Goal: Check status: Check status

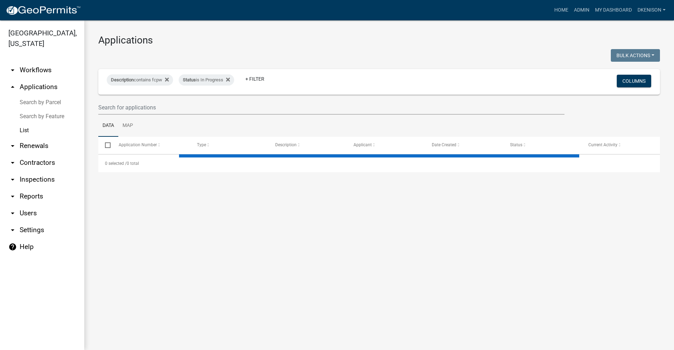
select select "3: 100"
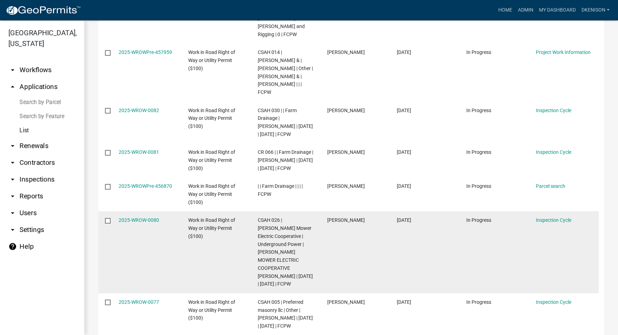
scroll to position [1018, 0]
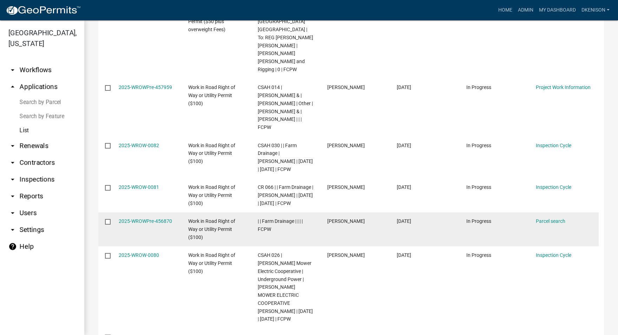
click at [107, 219] on input "checkbox" at bounding box center [107, 221] width 5 height 5
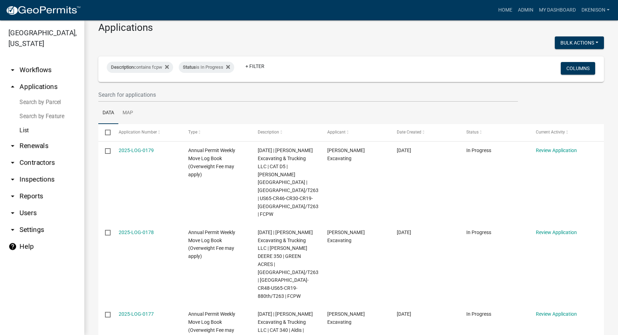
scroll to position [0, 0]
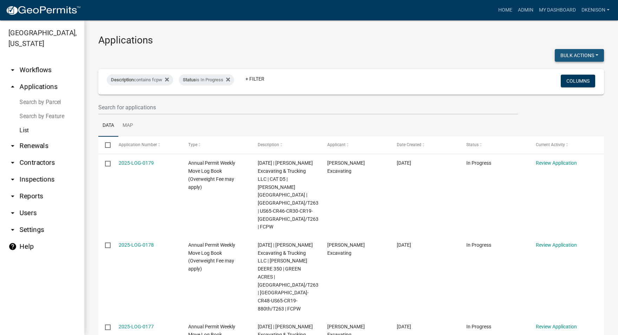
click at [590, 56] on button "Bulk Actions" at bounding box center [578, 55] width 49 height 13
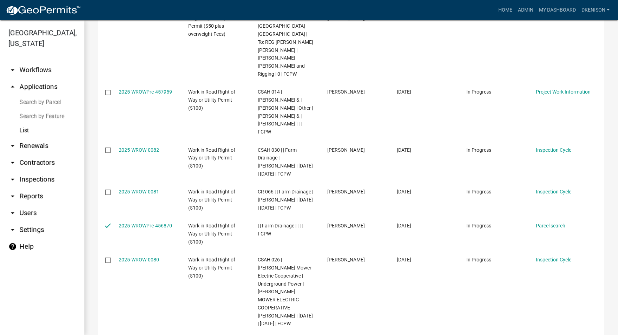
scroll to position [1018, 0]
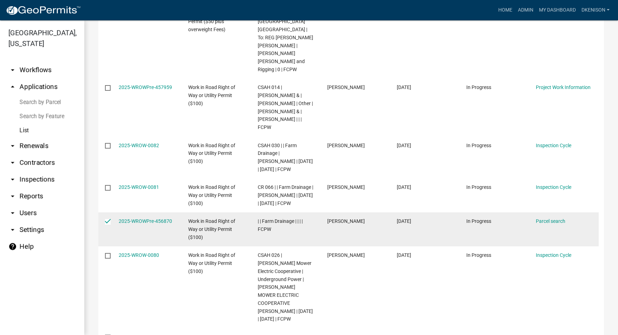
click at [107, 219] on input "checkbox" at bounding box center [107, 221] width 5 height 5
checkbox input "false"
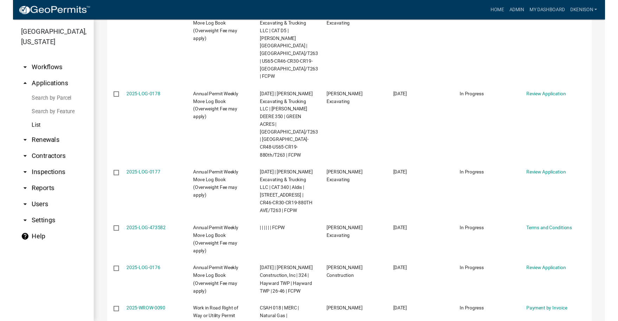
scroll to position [0, 0]
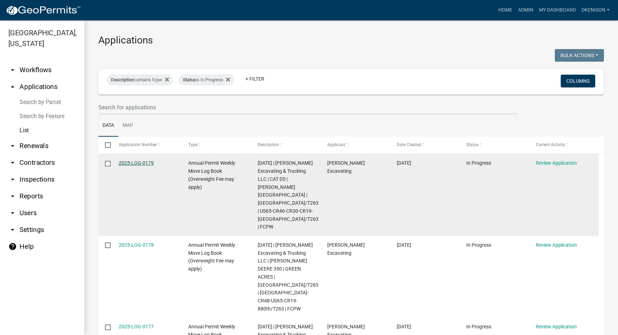
click at [129, 164] on link "2025-LOG-0179" at bounding box center [136, 163] width 35 height 6
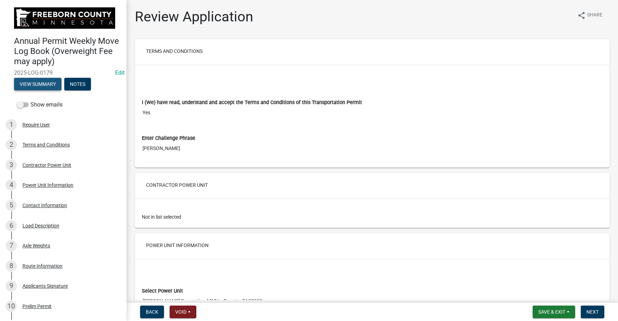
click at [38, 91] on button "View Summary" at bounding box center [37, 84] width 47 height 13
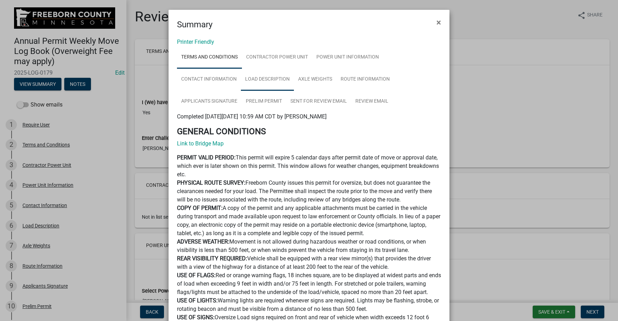
click at [259, 80] on link "Load Description" at bounding box center [267, 79] width 53 height 22
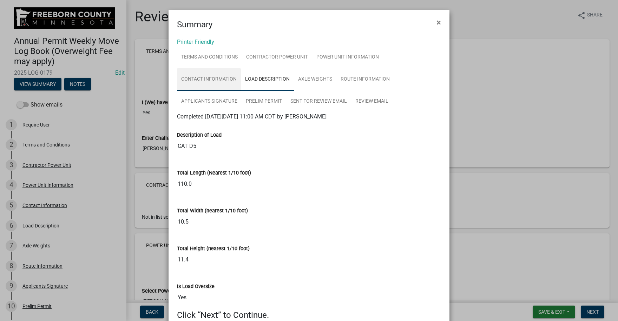
click at [211, 84] on link "Contact Information" at bounding box center [209, 79] width 64 height 22
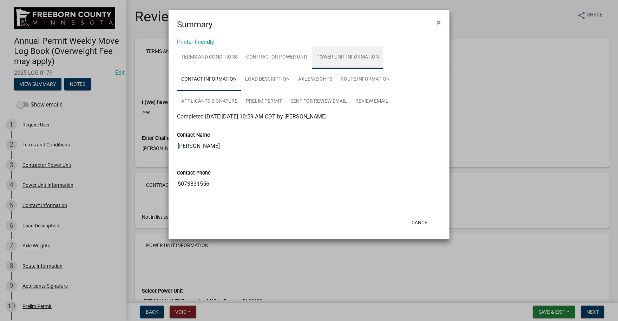
click at [343, 60] on link "Power Unit Information" at bounding box center [347, 57] width 71 height 22
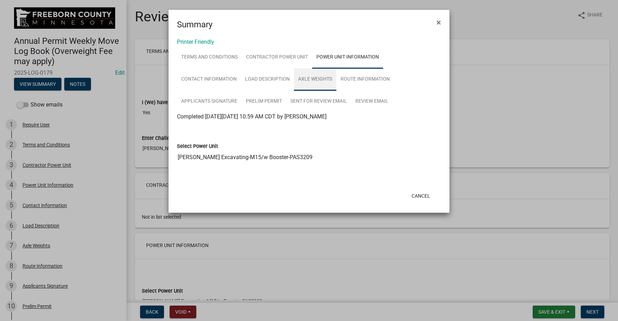
click at [320, 79] on link "Axle Weights" at bounding box center [315, 79] width 42 height 22
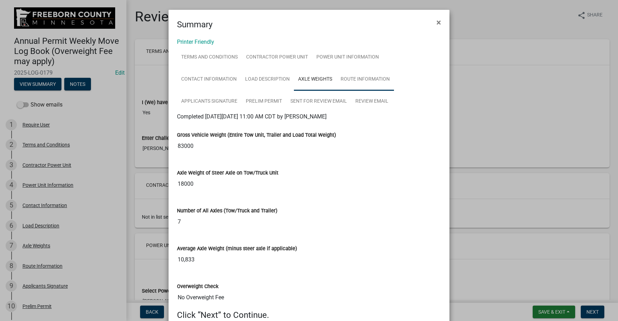
click at [358, 80] on link "Route Information" at bounding box center [365, 79] width 58 height 22
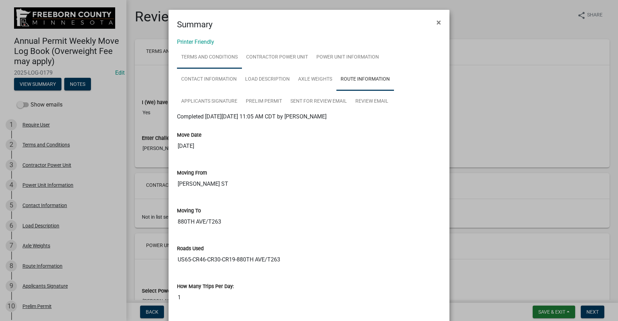
click at [214, 56] on link "Terms and Conditions" at bounding box center [209, 57] width 65 height 22
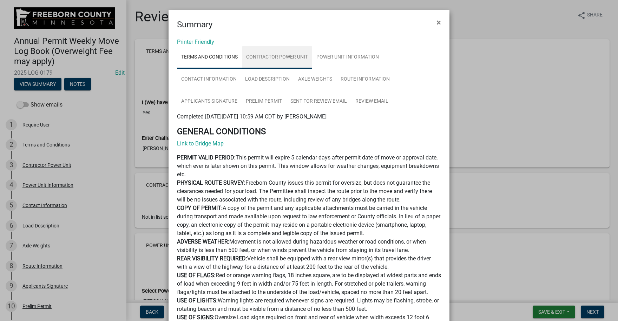
click at [282, 61] on link "Contractor Power Unit" at bounding box center [277, 57] width 70 height 22
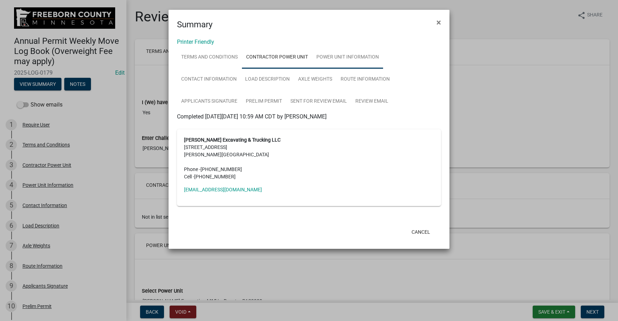
click at [347, 58] on link "Power Unit Information" at bounding box center [347, 57] width 71 height 22
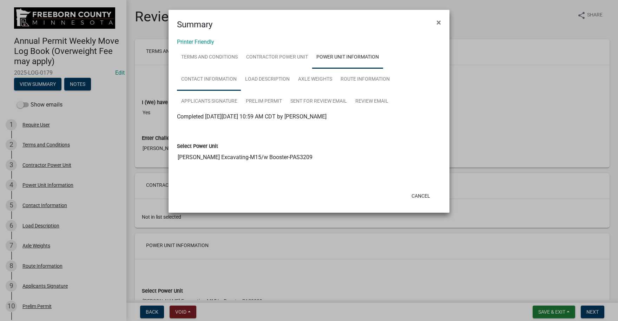
click at [219, 79] on link "Contact Information" at bounding box center [209, 79] width 64 height 22
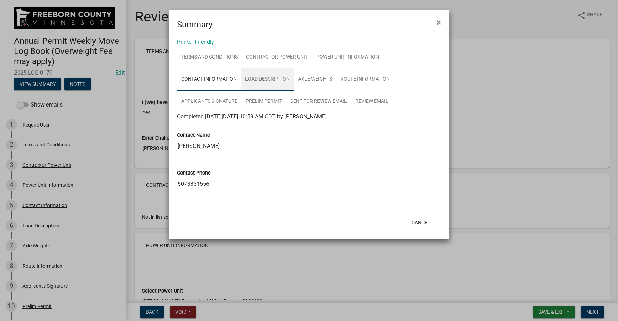
click at [269, 82] on link "Load Description" at bounding box center [267, 79] width 53 height 22
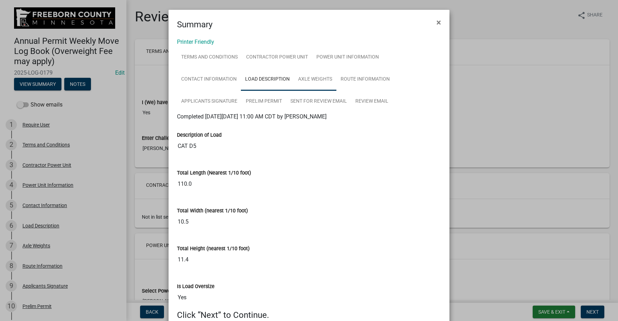
click at [314, 84] on link "Axle Weights" at bounding box center [315, 79] width 42 height 22
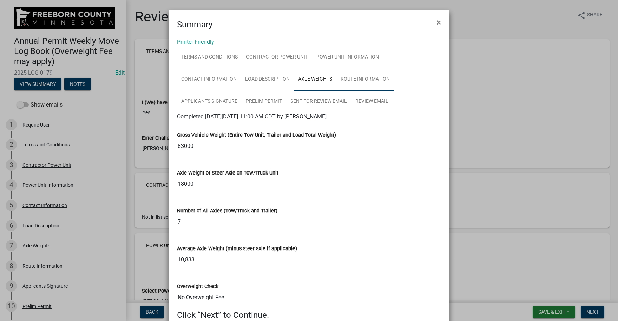
click at [363, 84] on link "Route Information" at bounding box center [365, 79] width 58 height 22
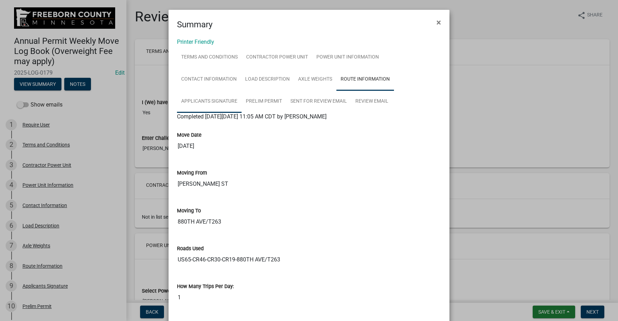
click at [209, 104] on link "Applicants Signature" at bounding box center [209, 102] width 65 height 22
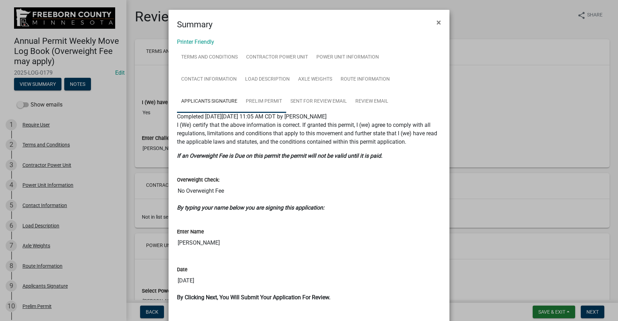
click at [265, 102] on link "Prelim Permit" at bounding box center [263, 102] width 45 height 22
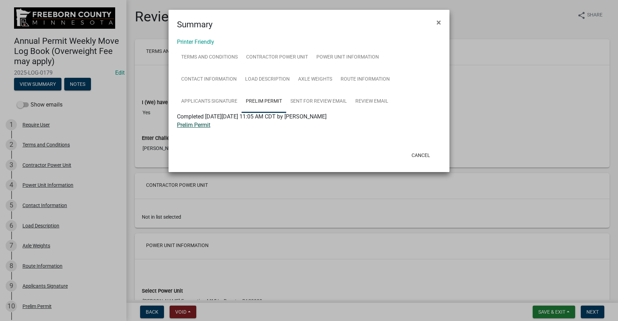
click at [201, 125] on link "Prelim Permit" at bounding box center [193, 125] width 33 height 7
click at [423, 156] on button "Cancel" at bounding box center [421, 155] width 30 height 13
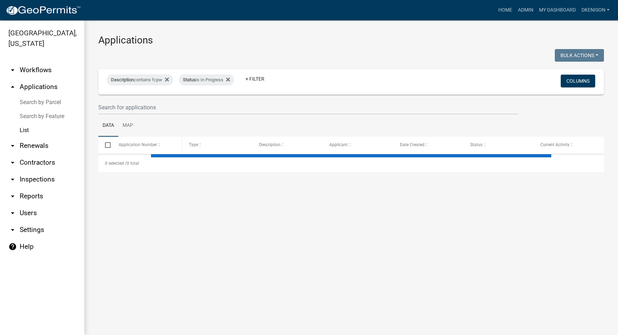
select select "3: 100"
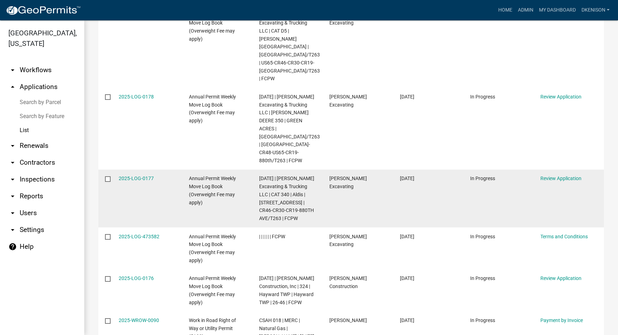
scroll to position [140, 0]
